Goal: Task Accomplishment & Management: Complete application form

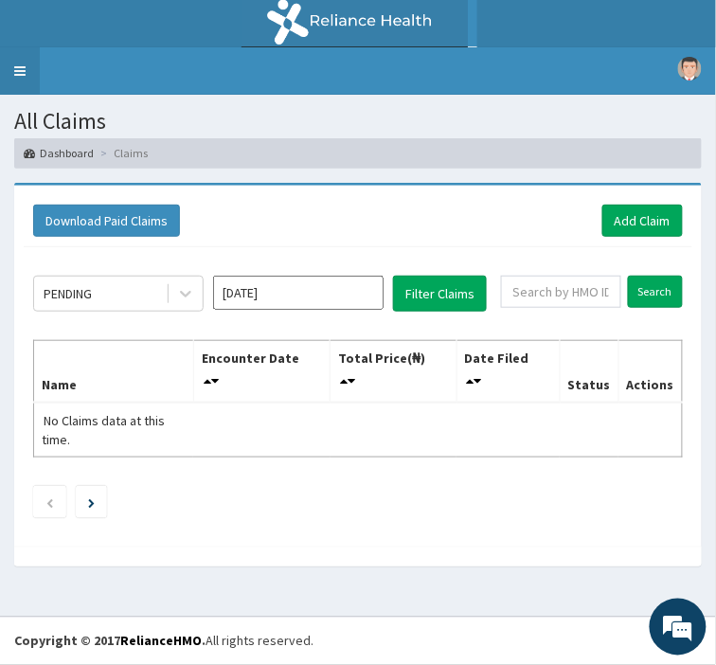
click at [23, 68] on link "Toggle navigation" at bounding box center [20, 70] width 40 height 47
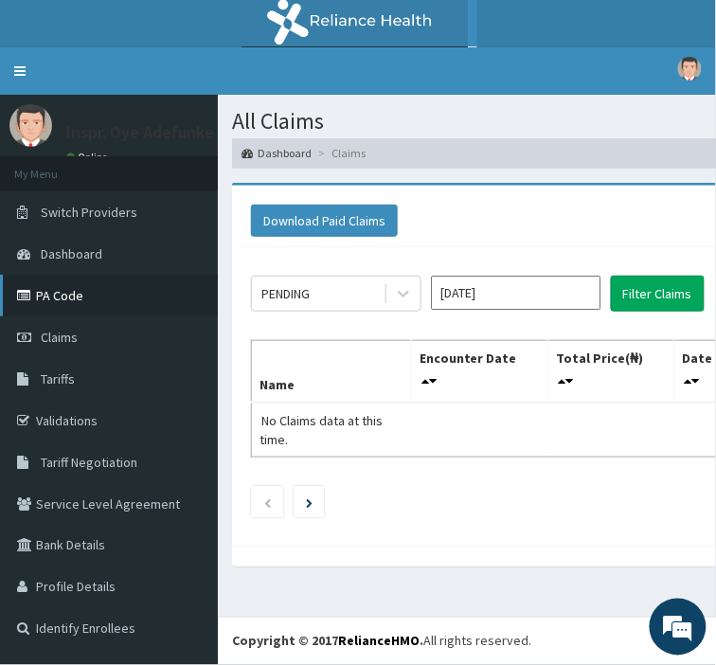
click at [45, 286] on link "PA Code" at bounding box center [109, 296] width 218 height 42
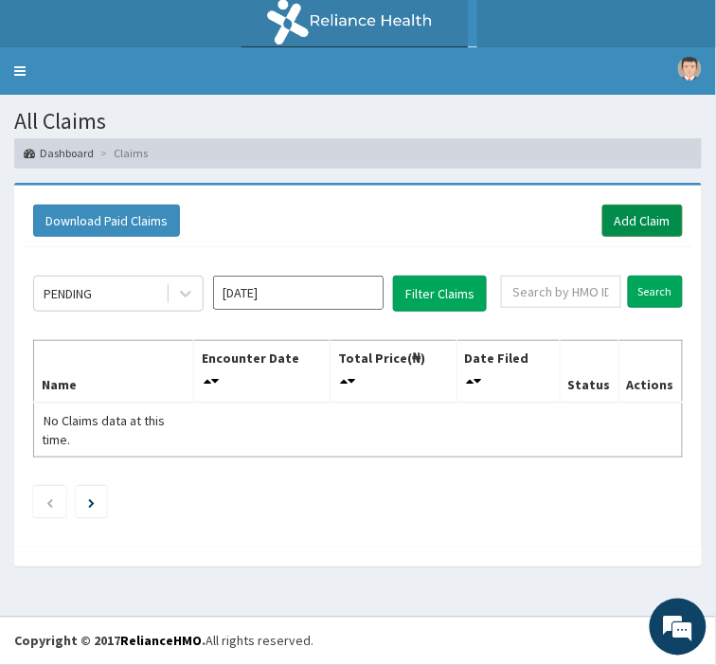
click at [639, 211] on link "Add Claim" at bounding box center [642, 221] width 80 height 32
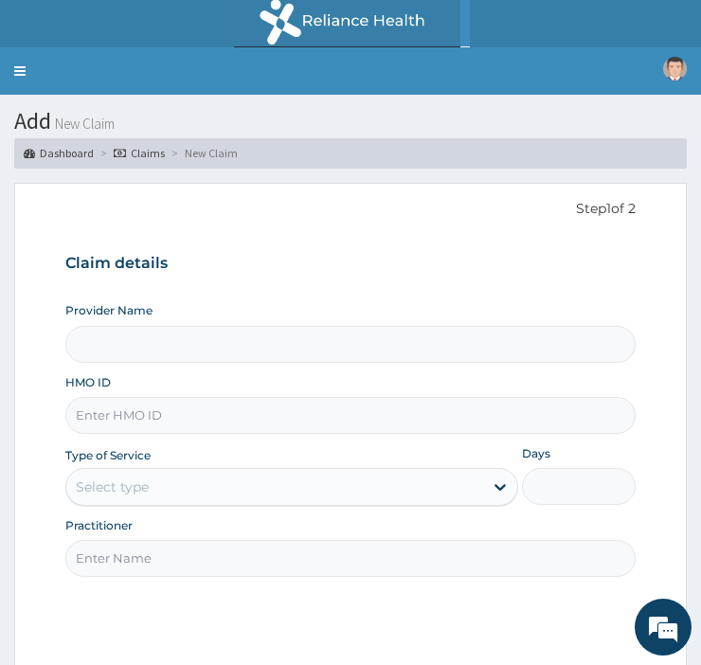
type input "[GEOGRAPHIC_DATA]"
click at [114, 413] on input "HMO ID" at bounding box center [350, 415] width 570 height 37
type input "EKI/"
click at [20, 68] on link "Toggle navigation" at bounding box center [20, 70] width 40 height 47
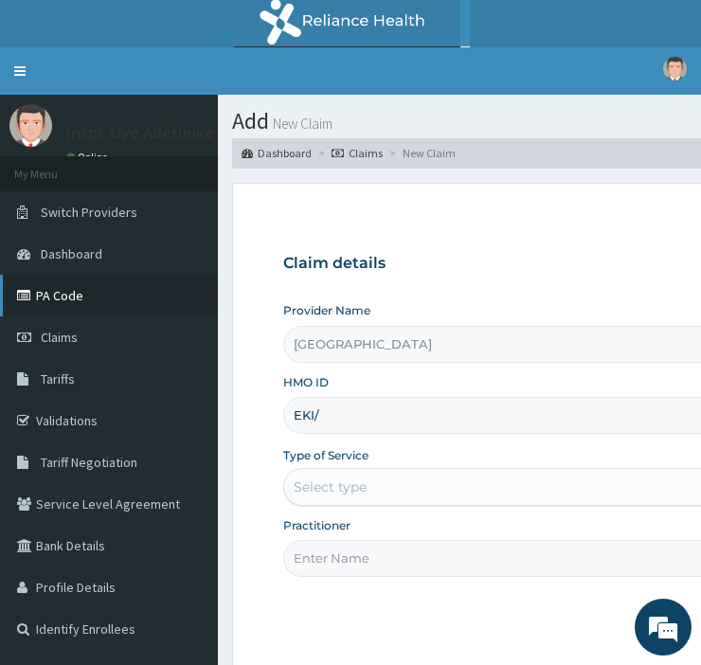
click at [61, 289] on link "PA Code" at bounding box center [109, 296] width 218 height 42
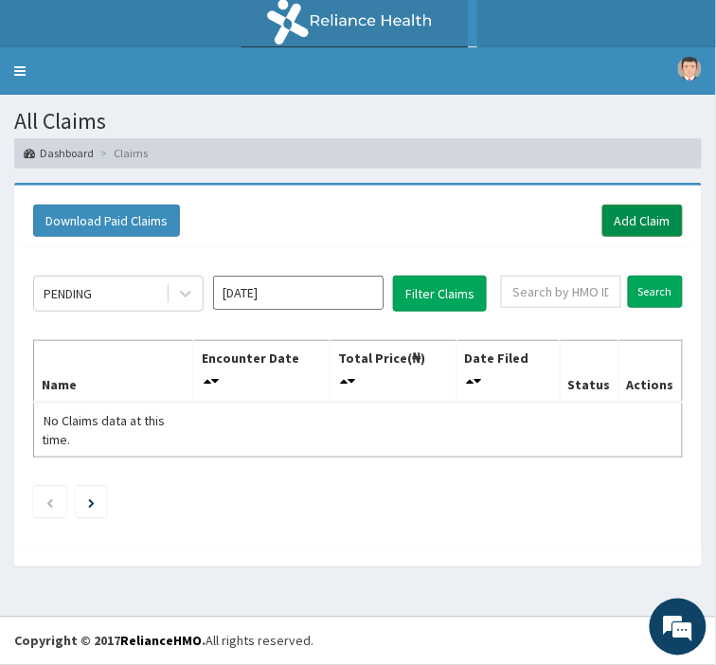
click at [638, 222] on link "Add Claim" at bounding box center [642, 221] width 80 height 32
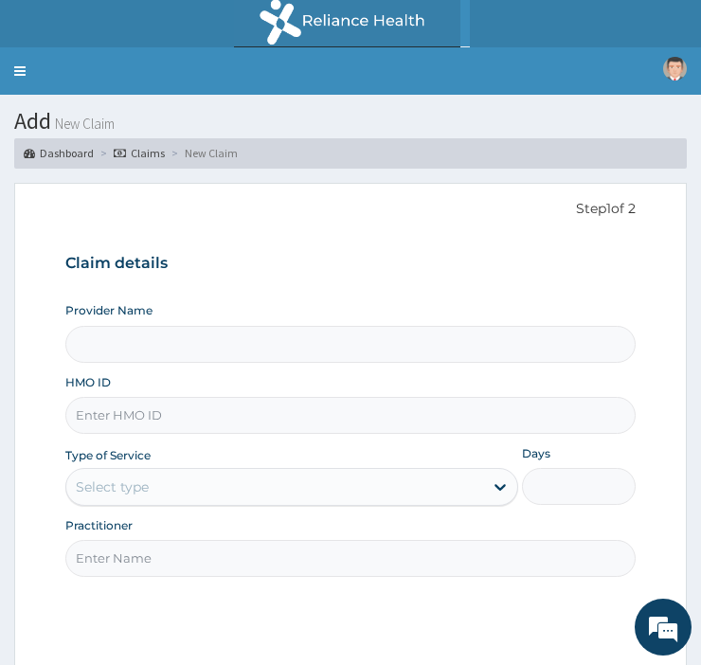
type input "[GEOGRAPHIC_DATA]"
click at [123, 411] on input "HMO ID" at bounding box center [350, 415] width 570 height 37
type input "EKI/10225/A"
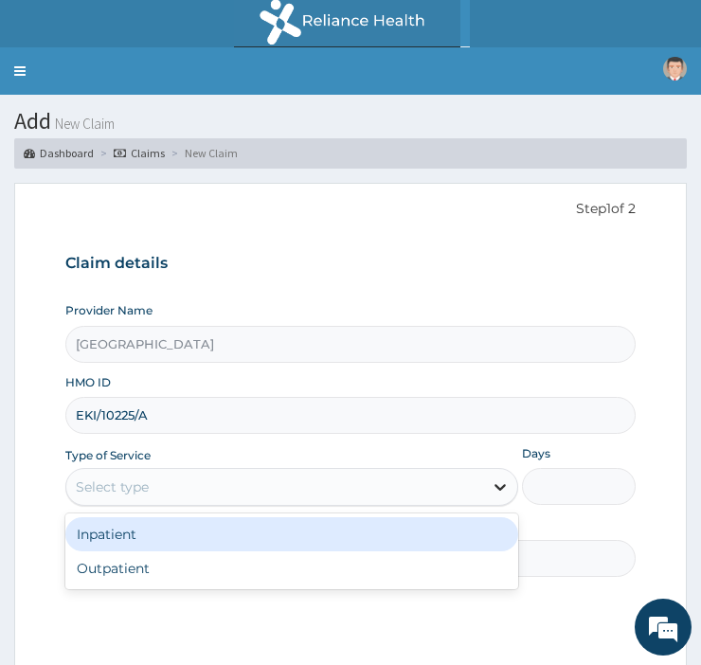
click at [494, 485] on icon at bounding box center [500, 486] width 19 height 19
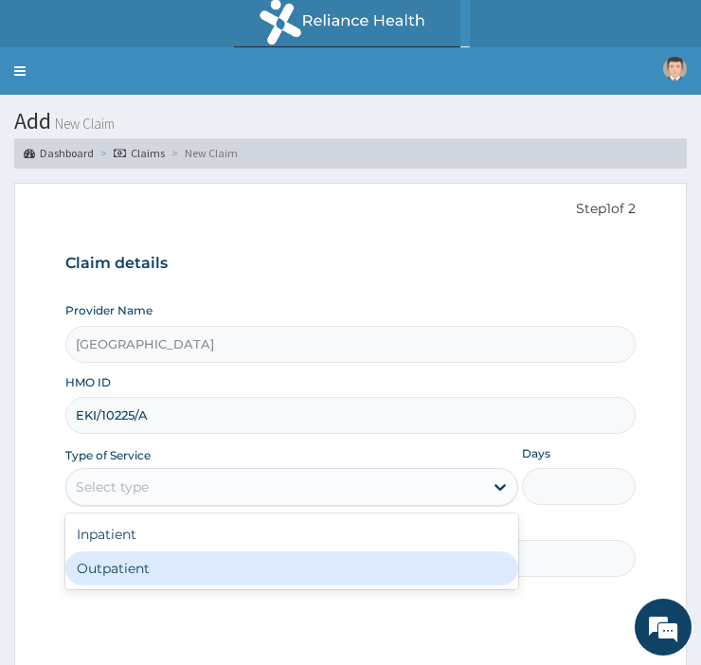
click at [192, 561] on div "Outpatient" at bounding box center [291, 568] width 453 height 34
type input "1"
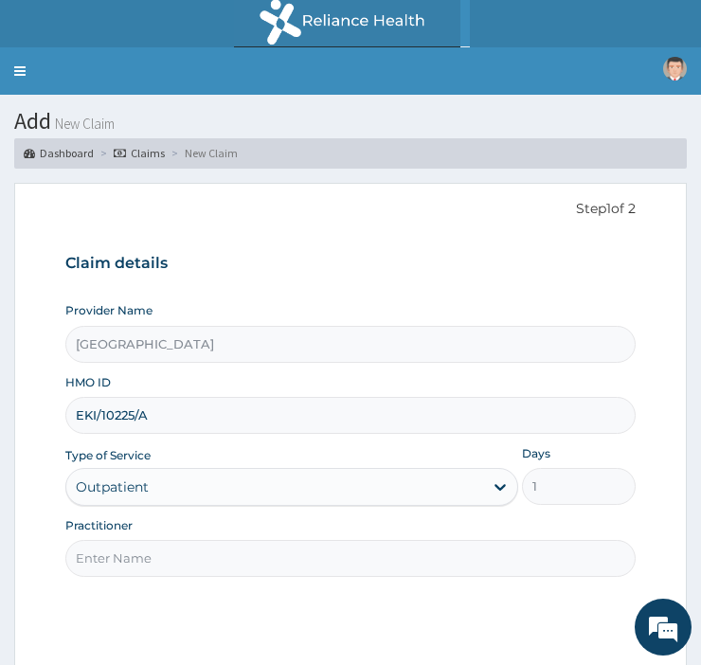
click at [201, 555] on input "Practitioner" at bounding box center [350, 558] width 570 height 37
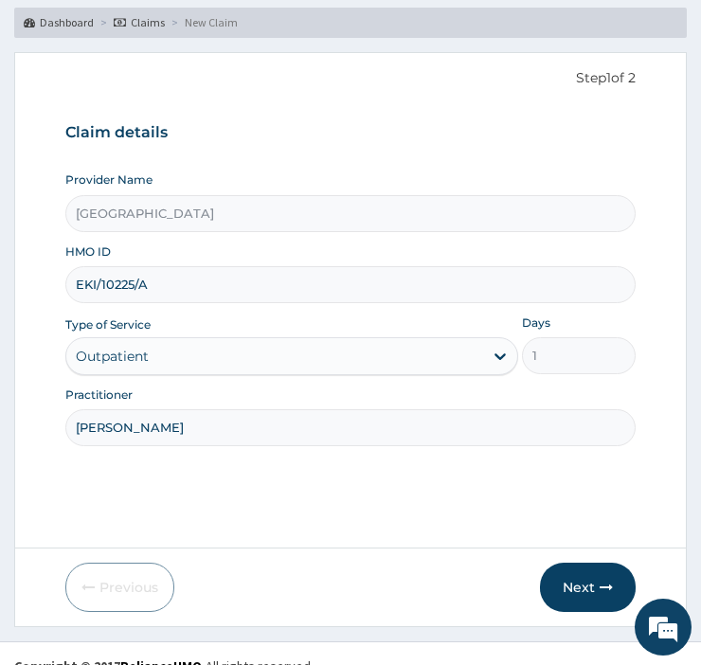
scroll to position [155, 0]
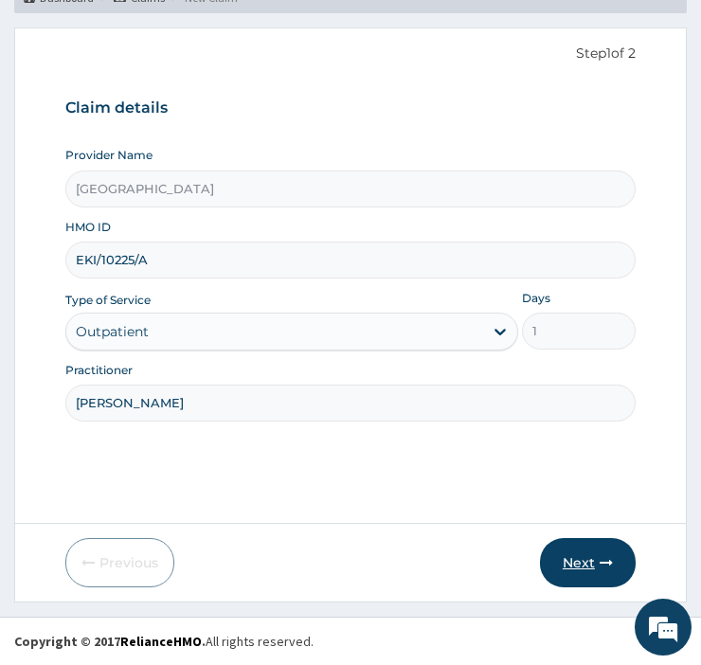
type input "DR OLAKANMI"
click at [594, 559] on button "Next" at bounding box center [588, 562] width 96 height 49
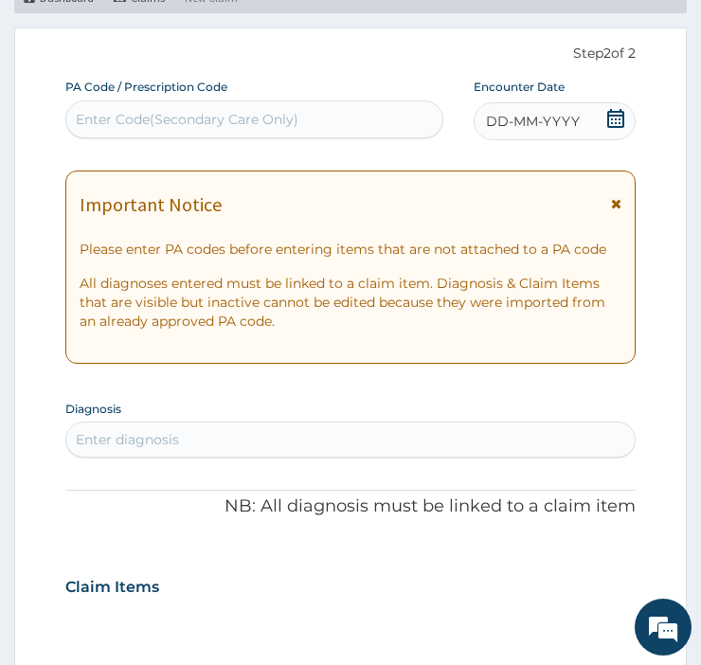
click at [201, 115] on div "Enter Code(Secondary Care Only)" at bounding box center [187, 119] width 223 height 19
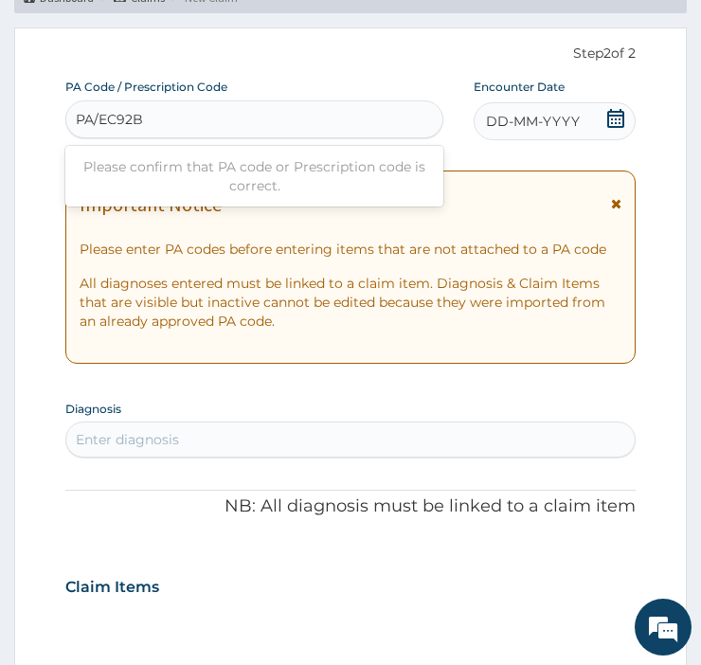
type input "PA/EC92B1"
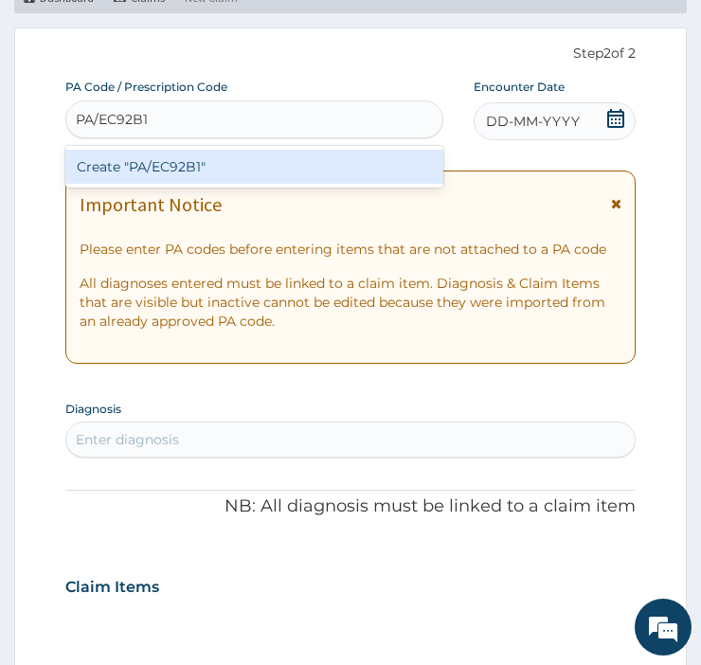
click at [172, 164] on div "Create "PA/EC92B1"" at bounding box center [254, 167] width 378 height 34
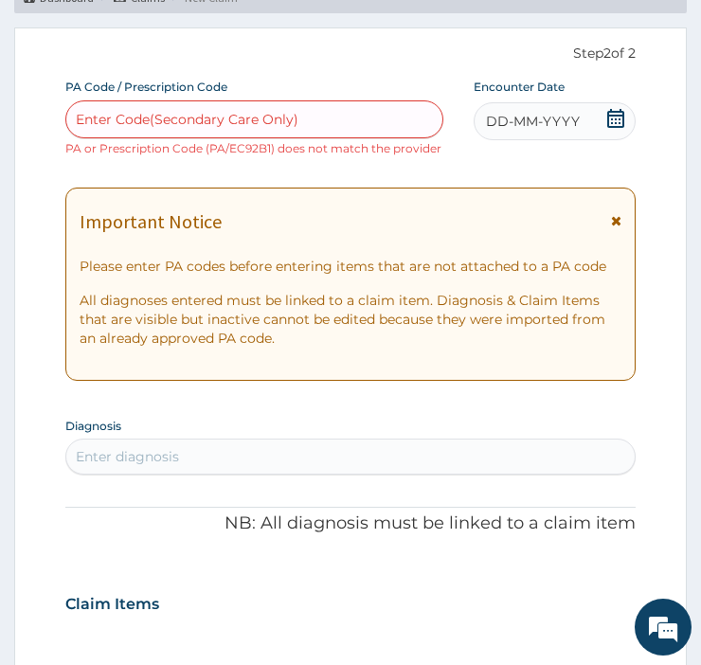
click at [166, 110] on div "Enter Code(Secondary Care Only)" at bounding box center [187, 119] width 223 height 19
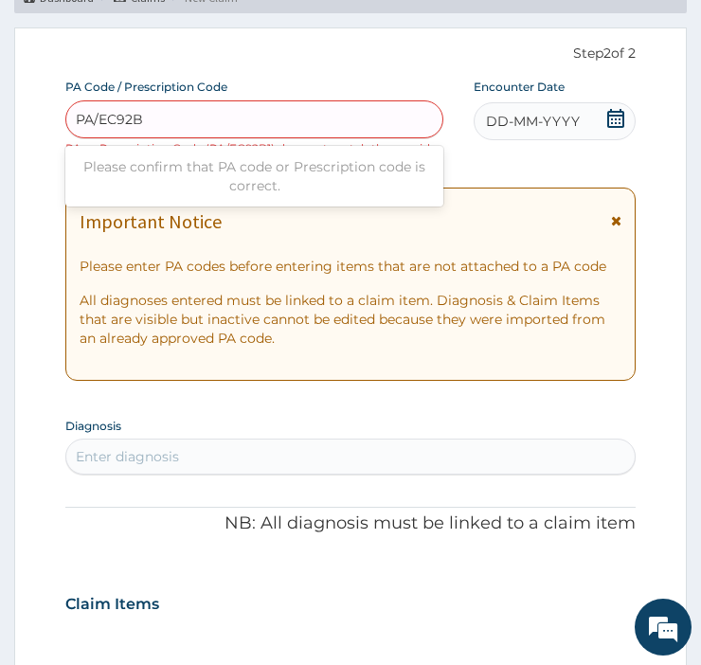
type input "PA/EC92B1"
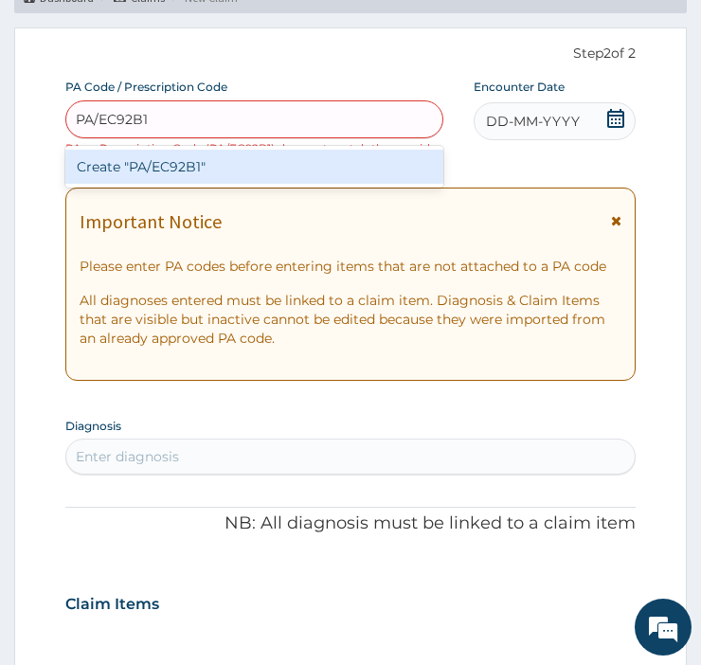
click at [154, 162] on div "Create "PA/EC92B1"" at bounding box center [254, 167] width 378 height 34
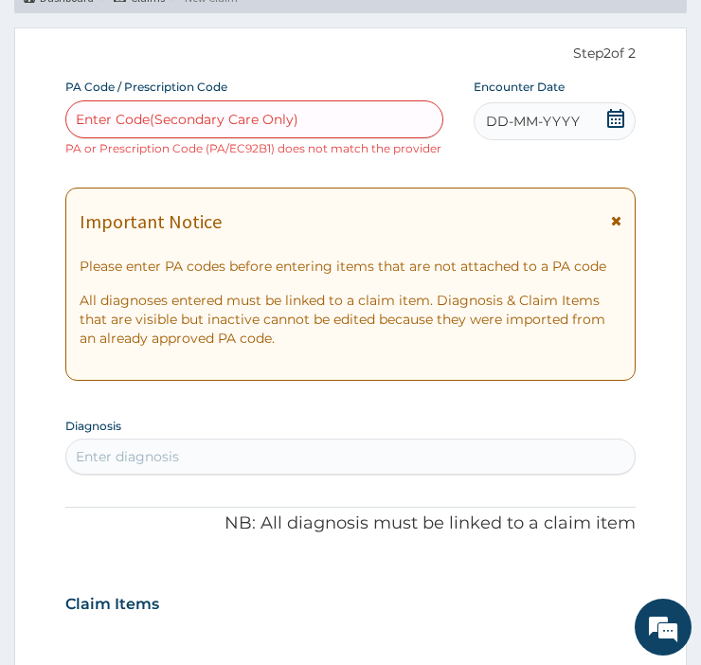
click at [249, 110] on div "Enter Code(Secondary Care Only)" at bounding box center [187, 119] width 223 height 19
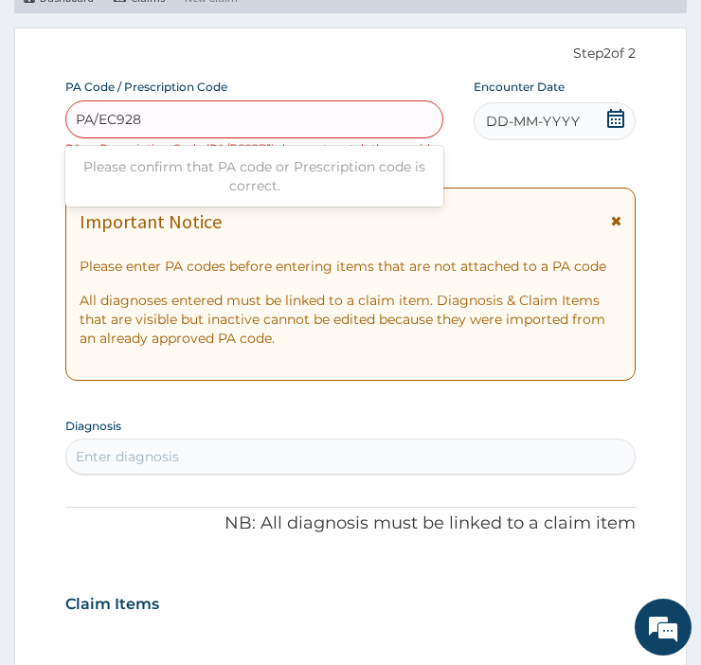
type input "PA/EC9281"
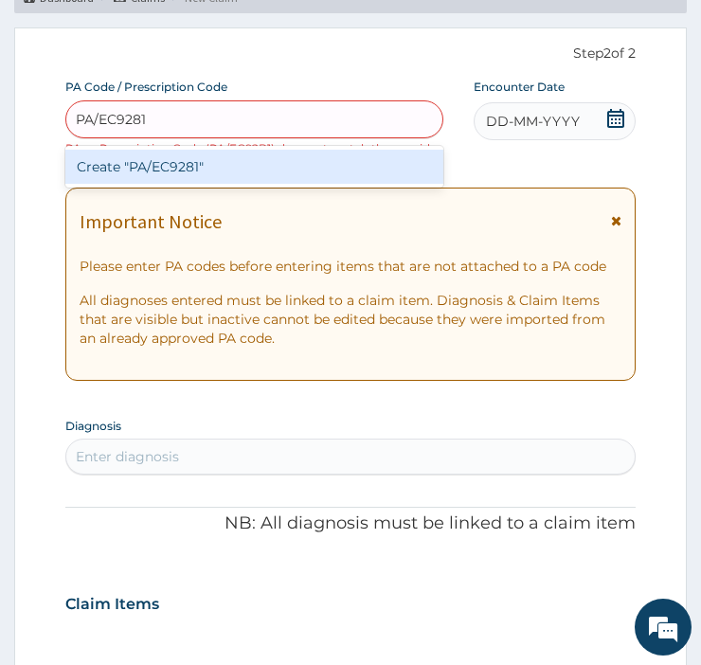
click at [181, 161] on div "Create "PA/EC9281"" at bounding box center [254, 167] width 378 height 34
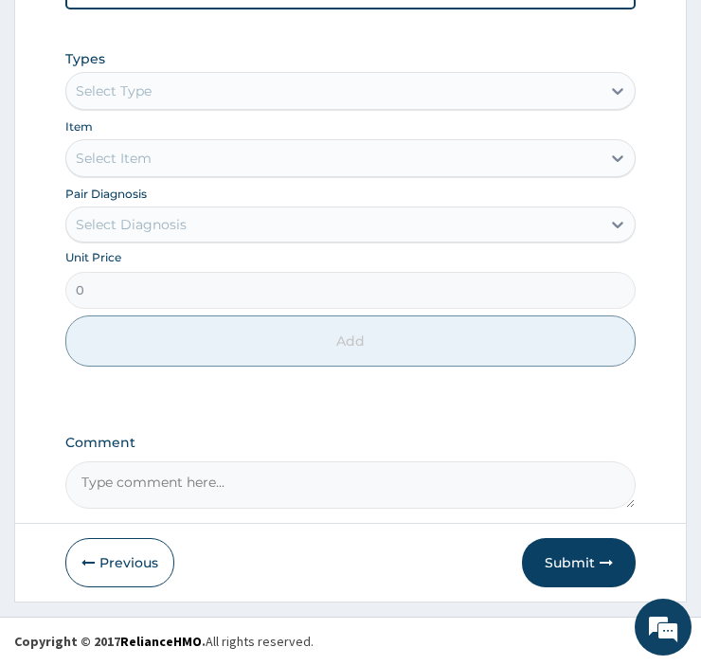
scroll to position [1209, 0]
click at [563, 563] on button "Submit" at bounding box center [579, 562] width 114 height 49
